Goal: Information Seeking & Learning: Learn about a topic

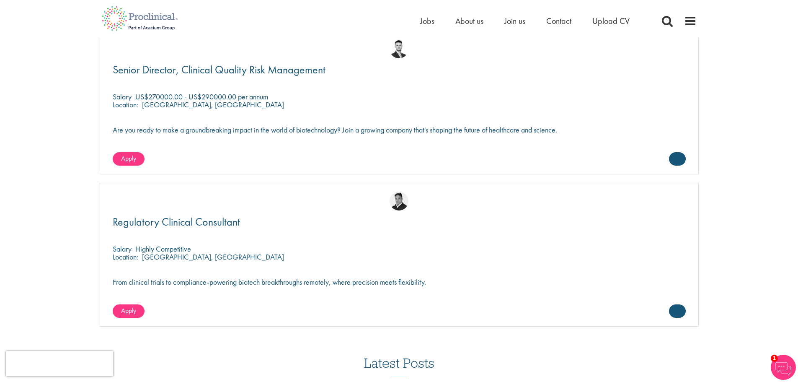
scroll to position [2555, 0]
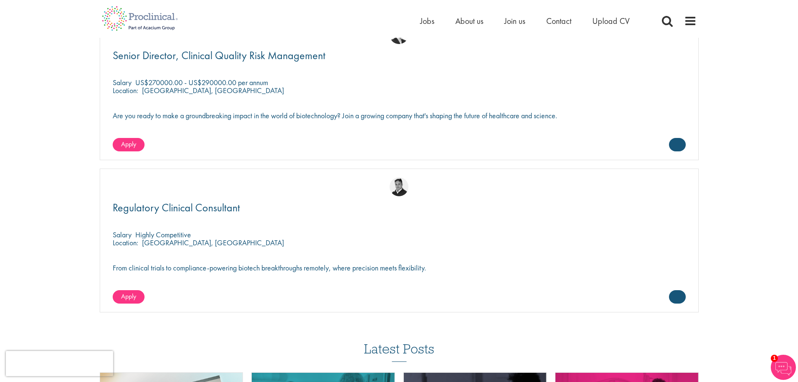
click at [173, 200] on div "Regulatory Clinical Consultant Salary Highly Competitive Location: London, Engl…" at bounding box center [399, 240] width 599 height 144
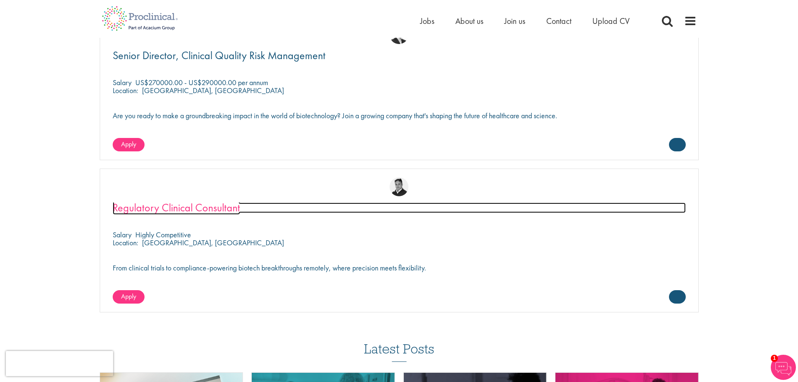
click at [173, 205] on span "Regulatory Clinical Consultant" at bounding box center [176, 207] width 127 height 14
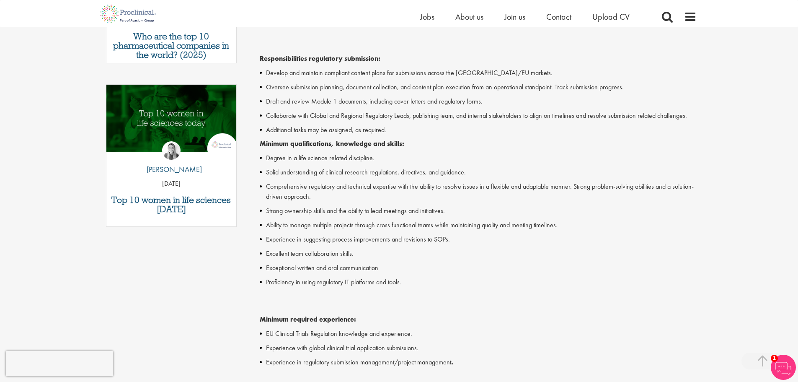
scroll to position [377, 0]
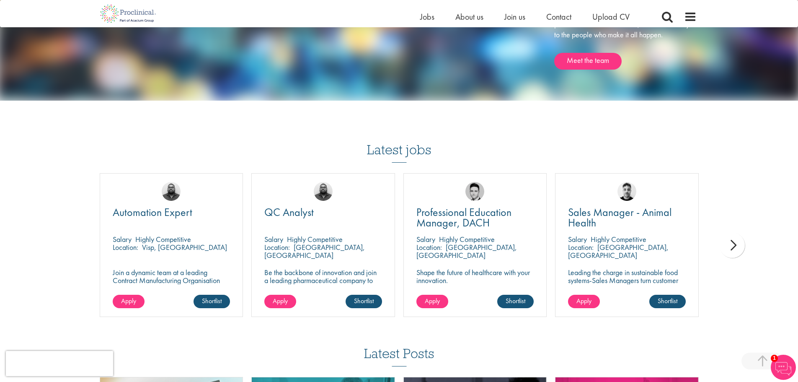
scroll to position [1411, 0]
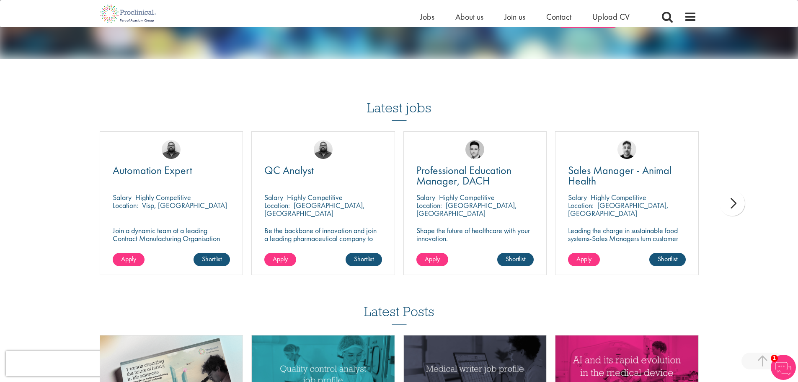
click at [398, 110] on h3 "Latest jobs" at bounding box center [399, 100] width 65 height 41
click at [734, 204] on div "next" at bounding box center [732, 203] width 25 height 25
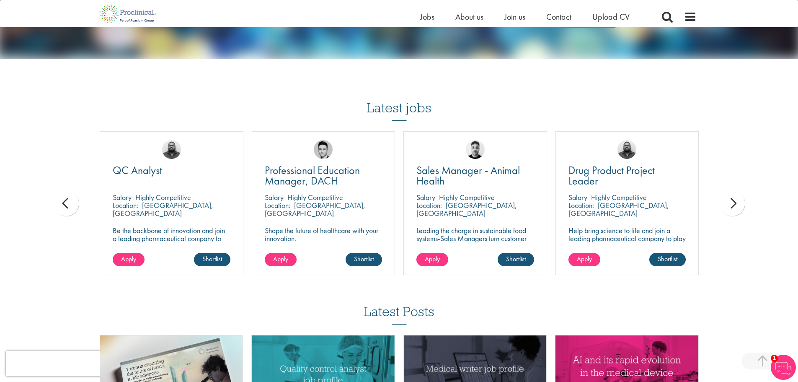
click at [734, 204] on div "next" at bounding box center [732, 203] width 25 height 25
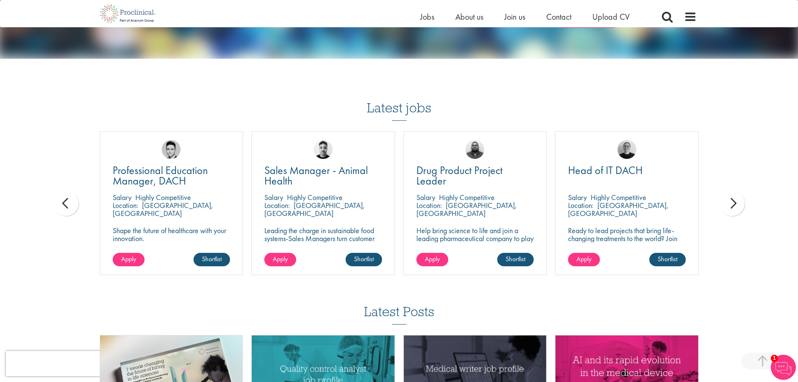
click at [734, 204] on div "next" at bounding box center [732, 203] width 25 height 25
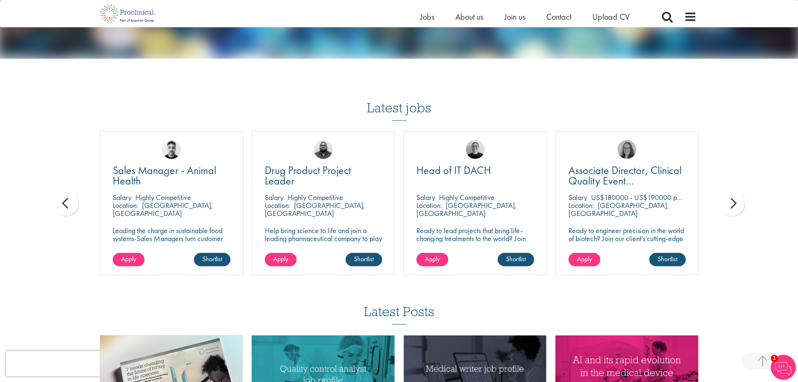
click at [734, 204] on div "next" at bounding box center [732, 203] width 25 height 25
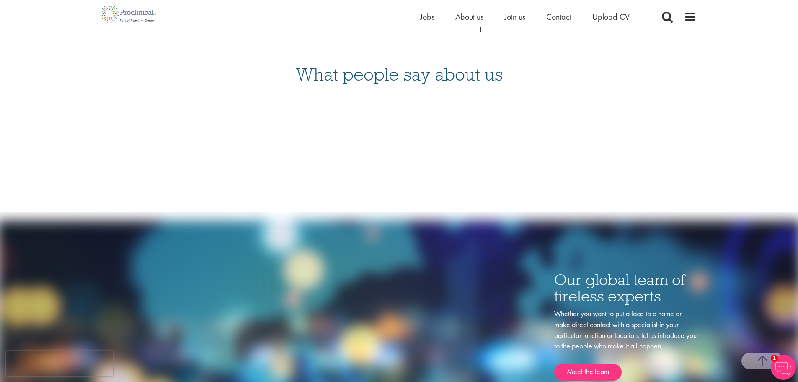
scroll to position [992, 0]
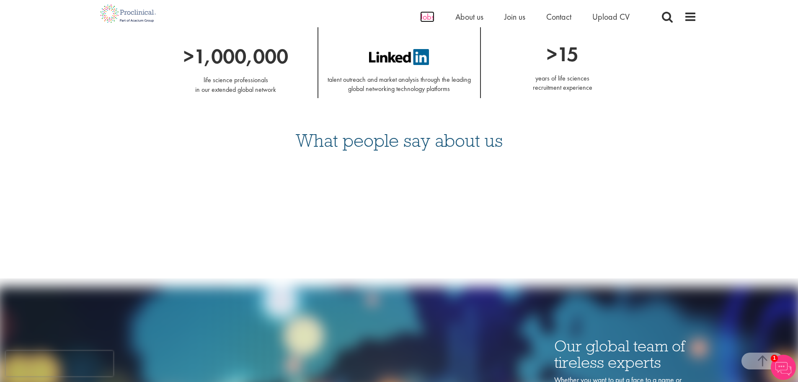
click at [422, 14] on span "Jobs" at bounding box center [427, 16] width 14 height 11
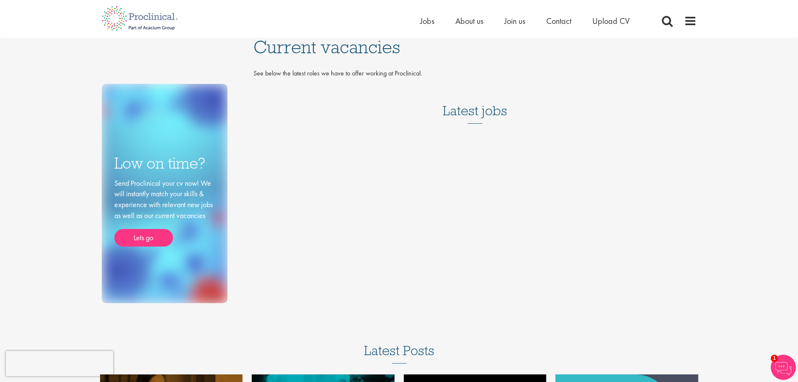
click at [462, 109] on h3 "Latest jobs" at bounding box center [475, 103] width 65 height 41
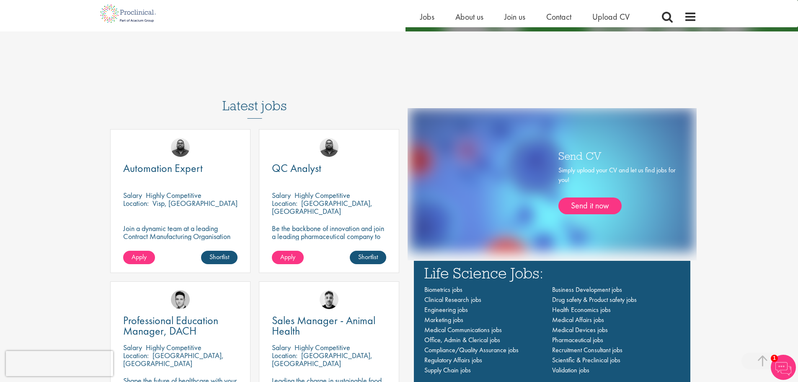
scroll to position [503, 0]
